Goal: Task Accomplishment & Management: Manage account settings

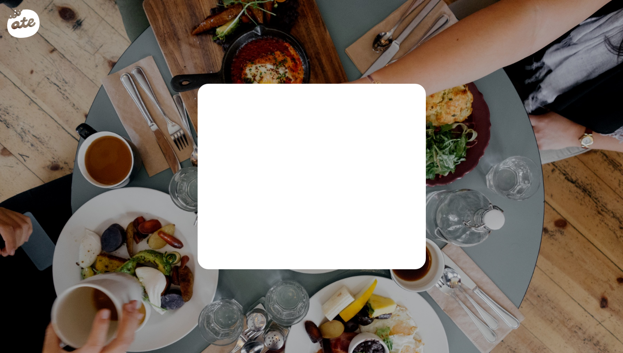
click at [27, 27] on div at bounding box center [30, 30] width 47 height 47
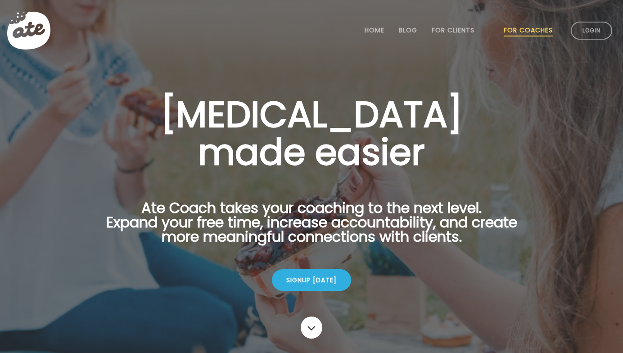
click at [391, 62] on div at bounding box center [311, 180] width 623 height 360
click at [602, 31] on link "Login" at bounding box center [591, 31] width 41 height 18
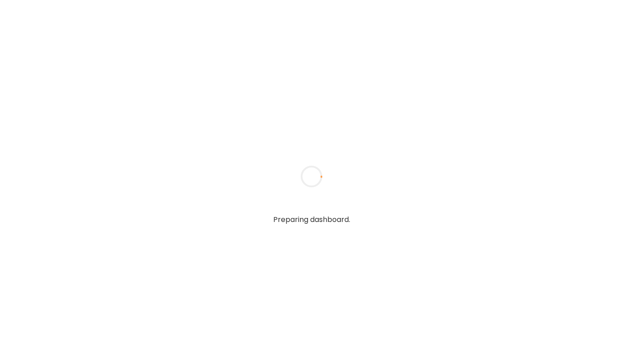
type input "******"
type input "**********"
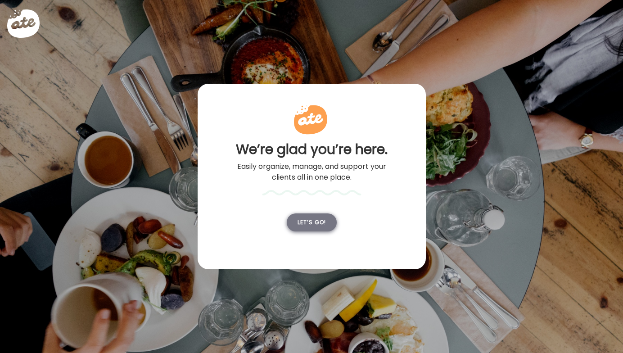
click at [310, 231] on div "Let’s go!" at bounding box center [312, 222] width 50 height 18
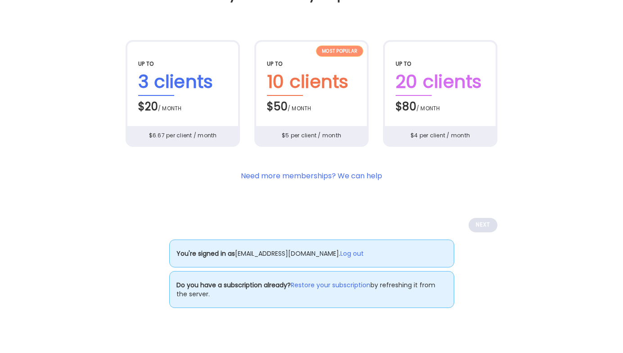
scroll to position [66, 0]
click at [343, 290] on link "Restore your subscription" at bounding box center [331, 284] width 80 height 9
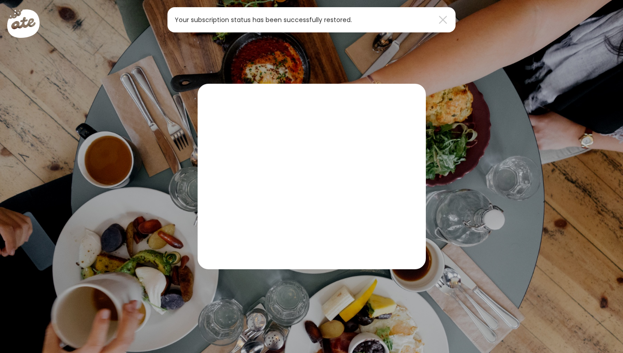
scroll to position [0, 0]
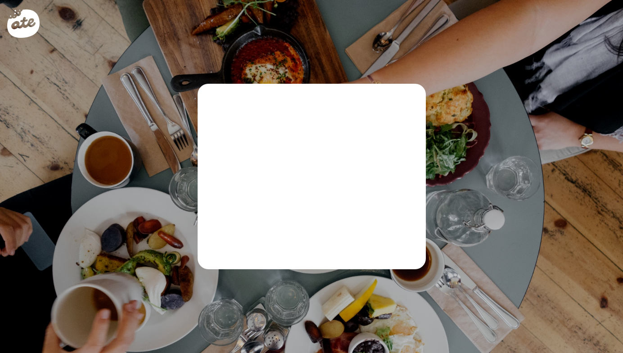
click at [302, 31] on div "Ate Coach Dashboard Wahoo! It’s official Take a moment to set up your Coach Pro…" at bounding box center [311, 176] width 623 height 353
click at [20, 30] on div at bounding box center [30, 30] width 47 height 47
